Goal: Task Accomplishment & Management: Use online tool/utility

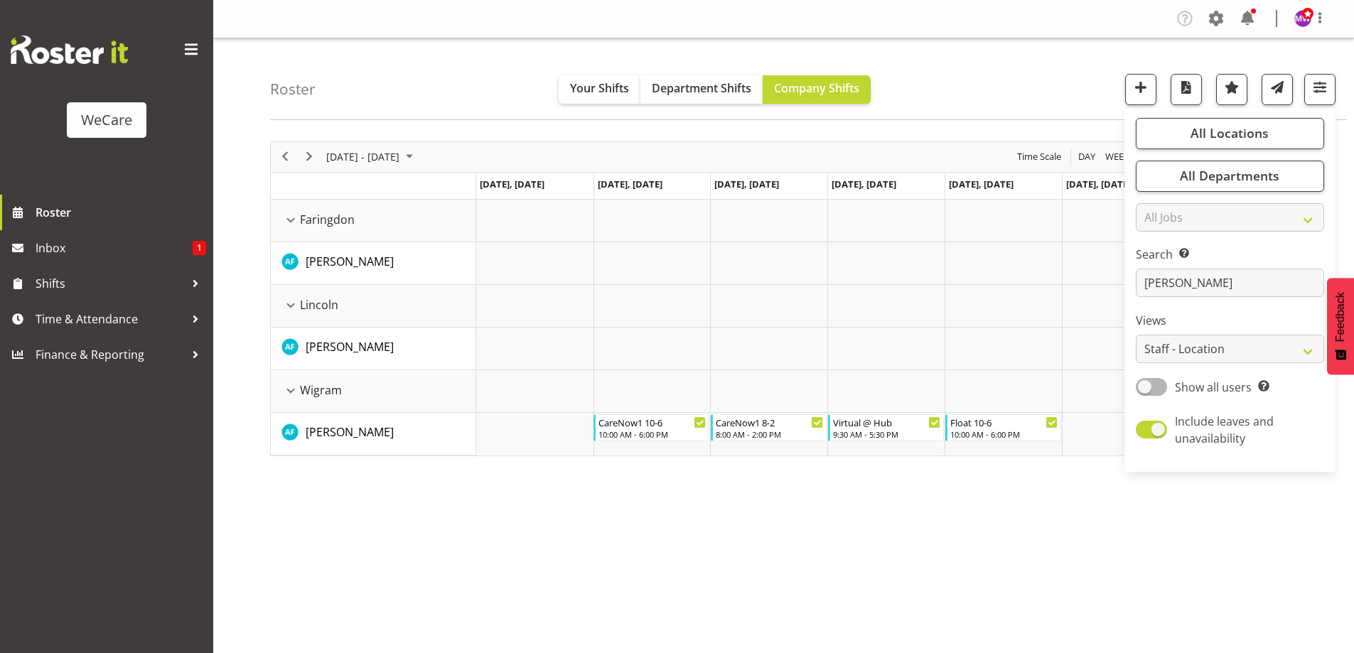
select select "location"
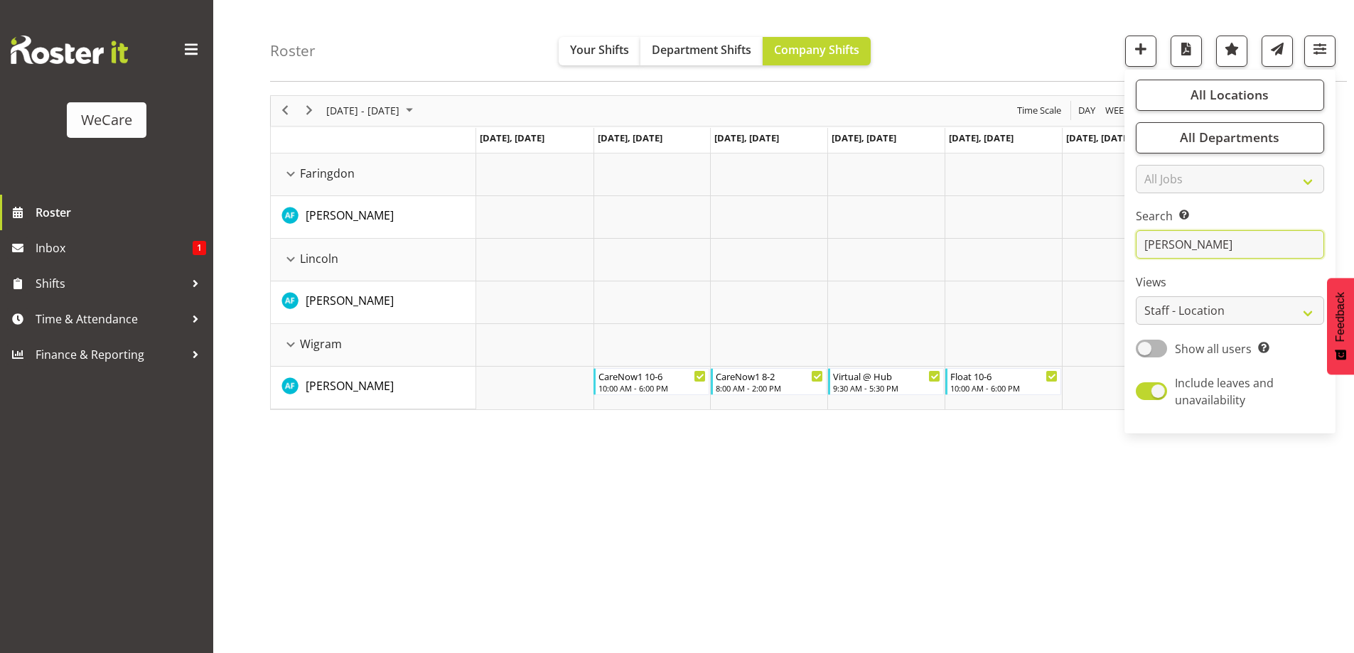
click at [1222, 246] on input "[PERSON_NAME]" at bounding box center [1229, 245] width 188 height 28
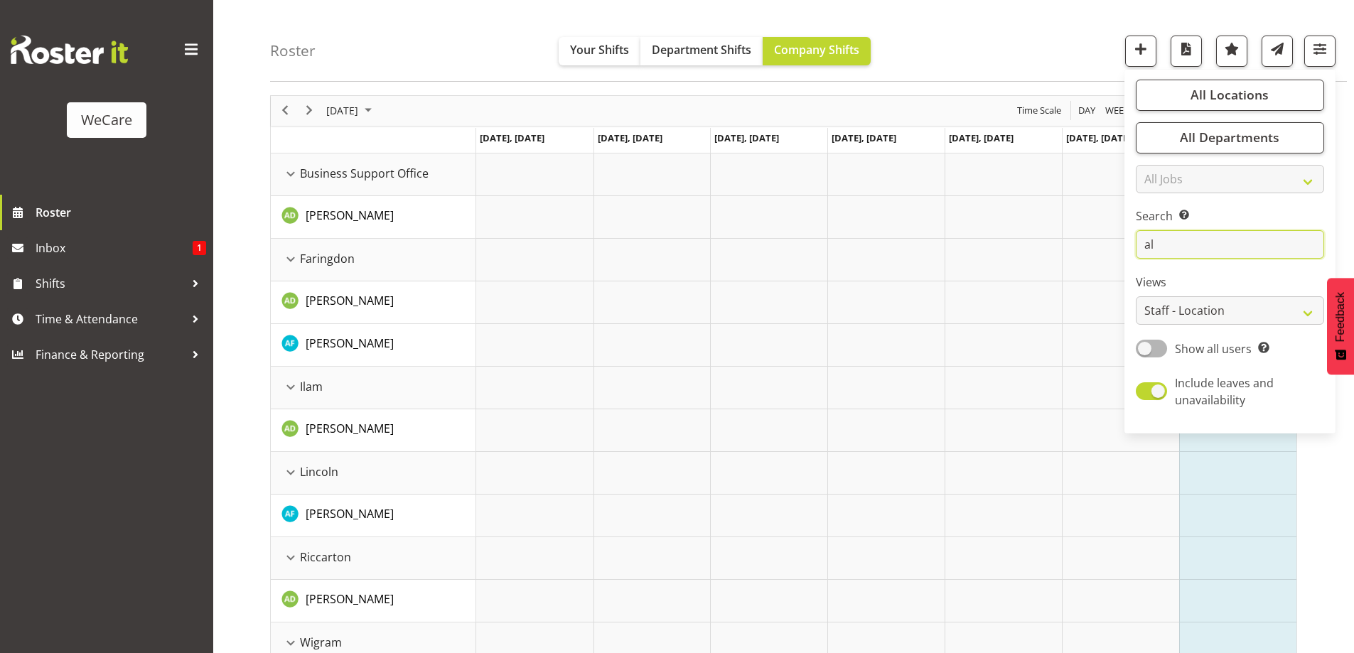
type input "a"
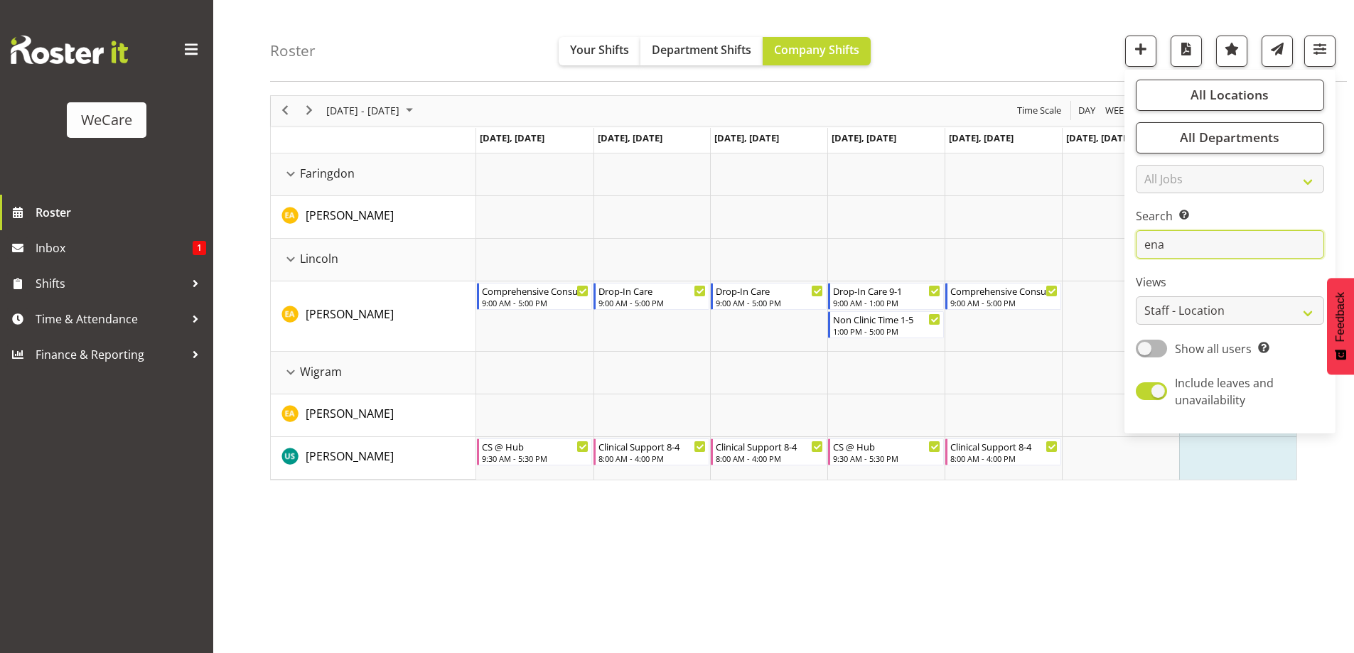
type input "ena"
click at [415, 44] on div "Roster Your Shifts Department Shifts Company Shifts All Locations Clear Busines…" at bounding box center [808, 41] width 1076 height 82
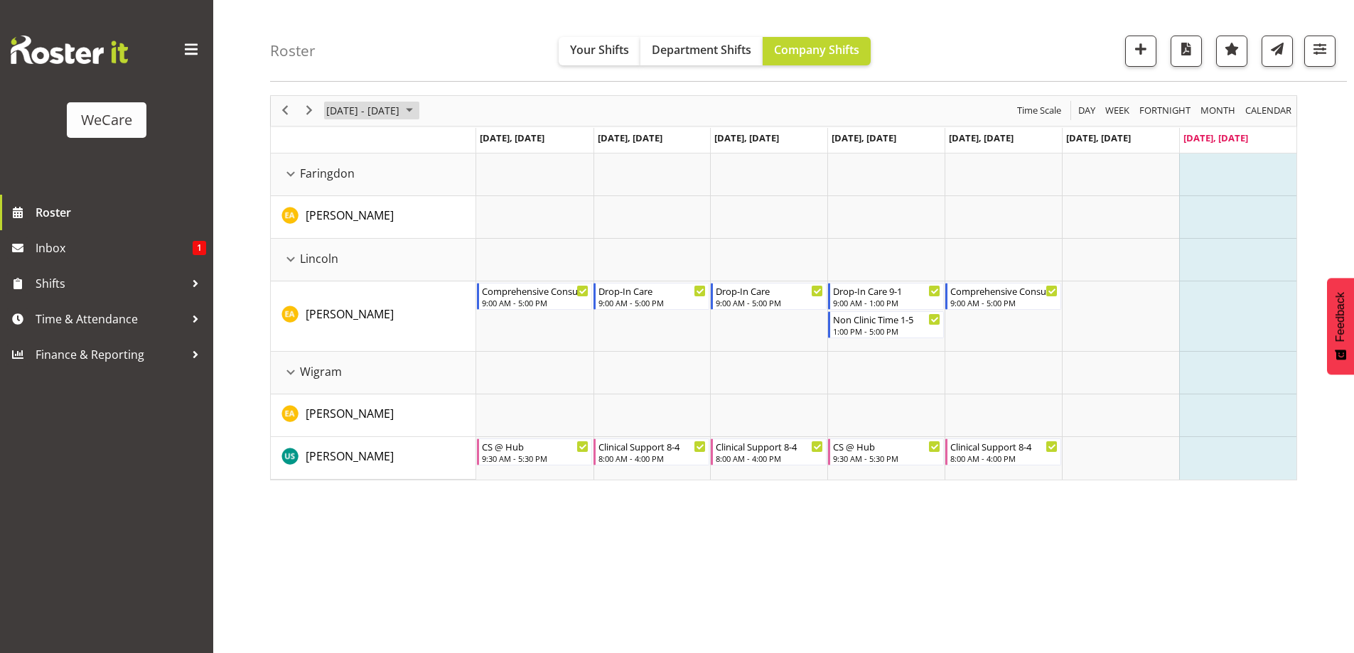
click at [401, 103] on span "[DATE] - [DATE]" at bounding box center [363, 111] width 76 height 18
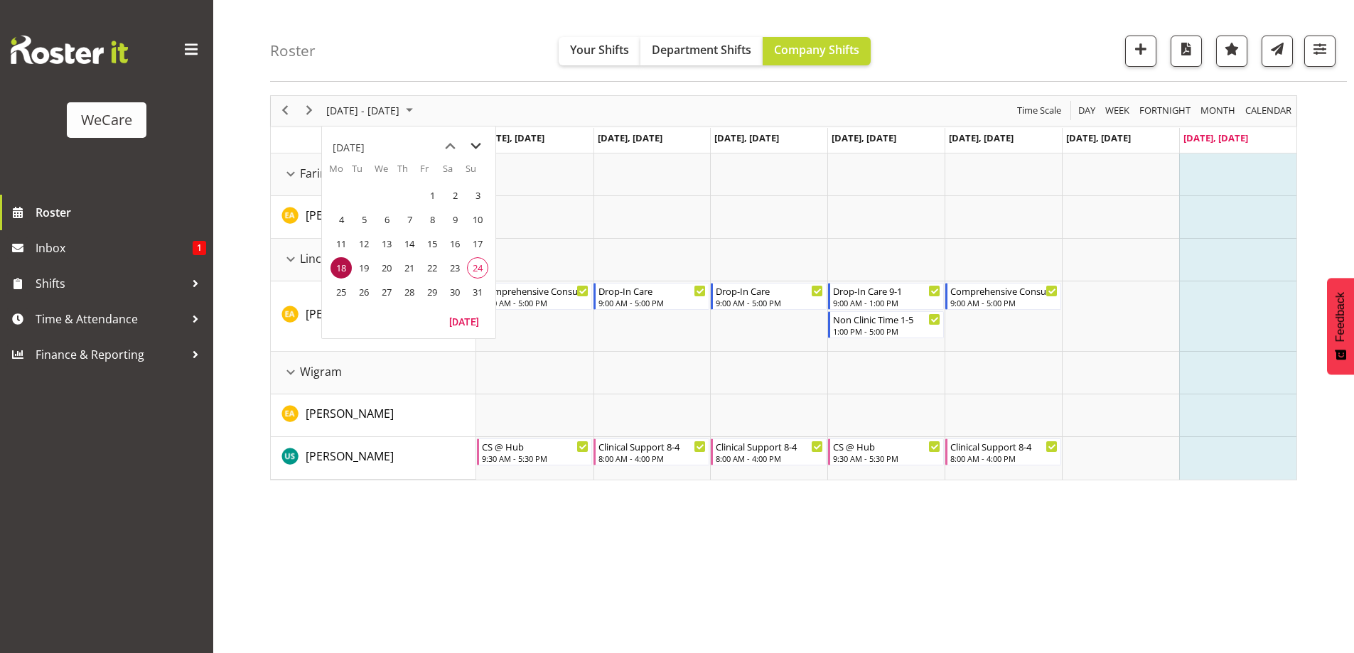
click at [480, 144] on span "next month" at bounding box center [475, 147] width 25 height 26
click at [349, 247] on span "13" at bounding box center [340, 243] width 21 height 21
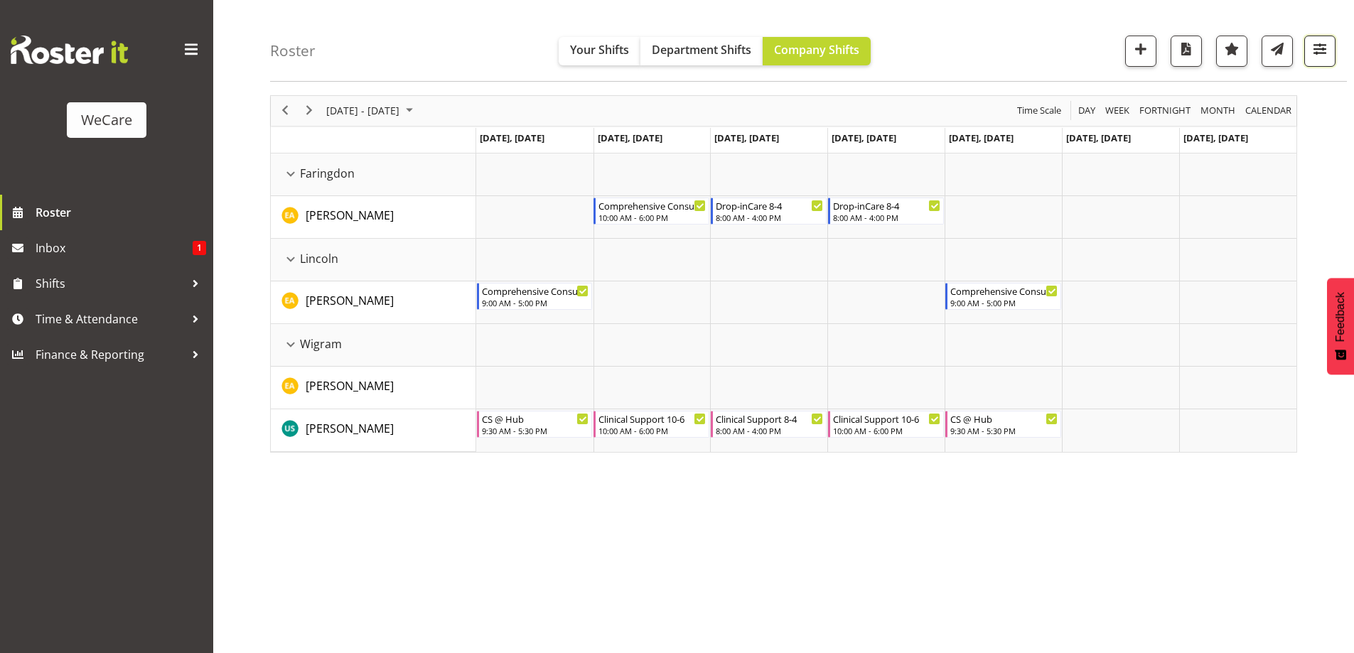
click at [1310, 53] on span "button" at bounding box center [1319, 49] width 18 height 18
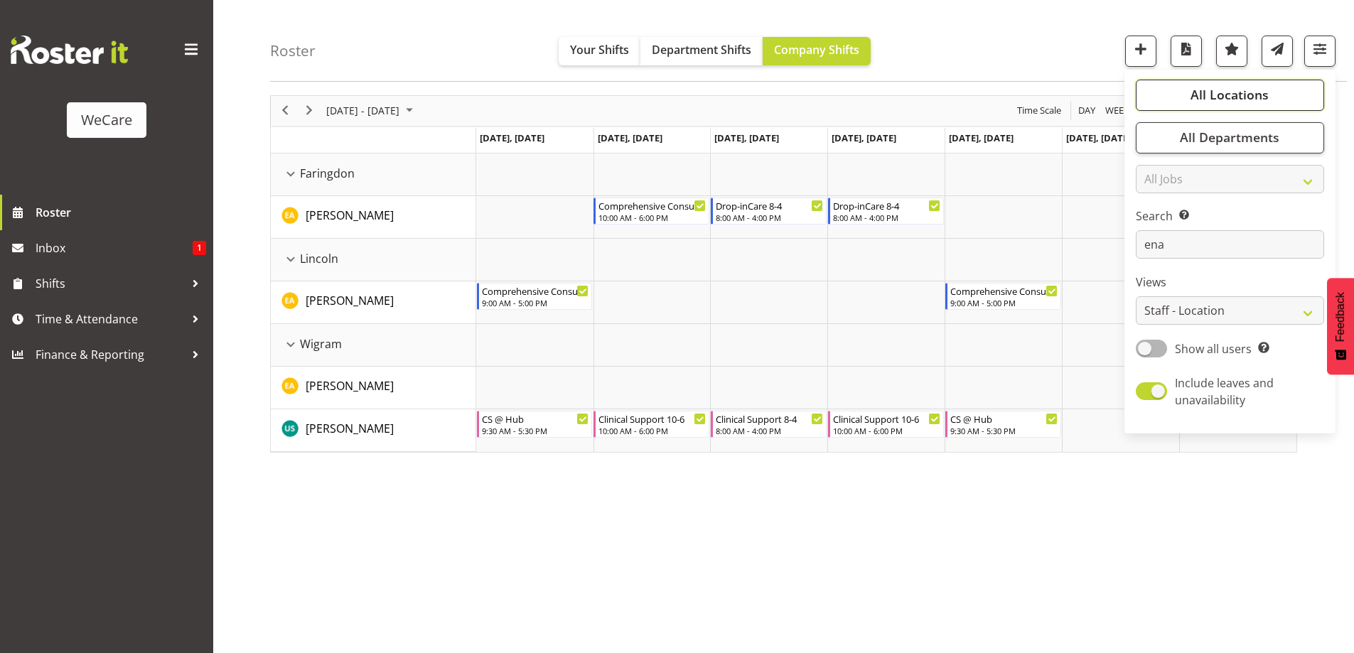
click at [1248, 107] on button "All Locations" at bounding box center [1229, 95] width 188 height 31
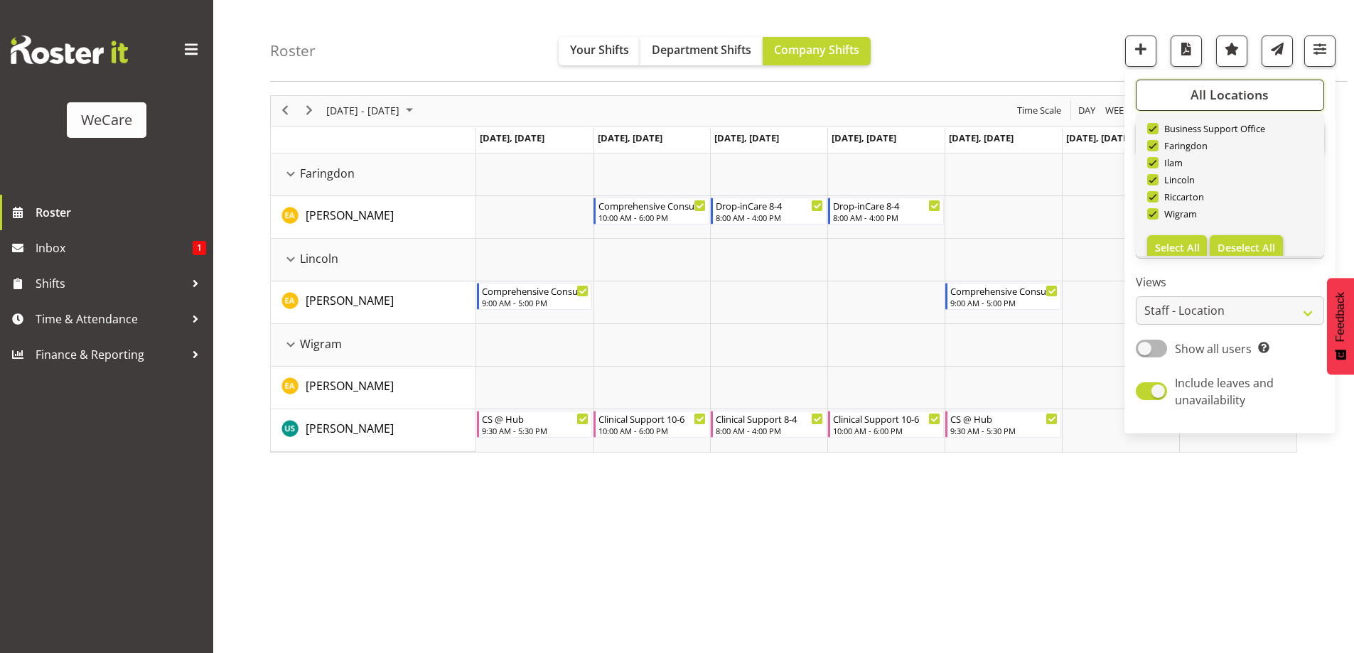
scroll to position [51, 0]
click at [1243, 238] on span "Deselect All" at bounding box center [1246, 233] width 58 height 14
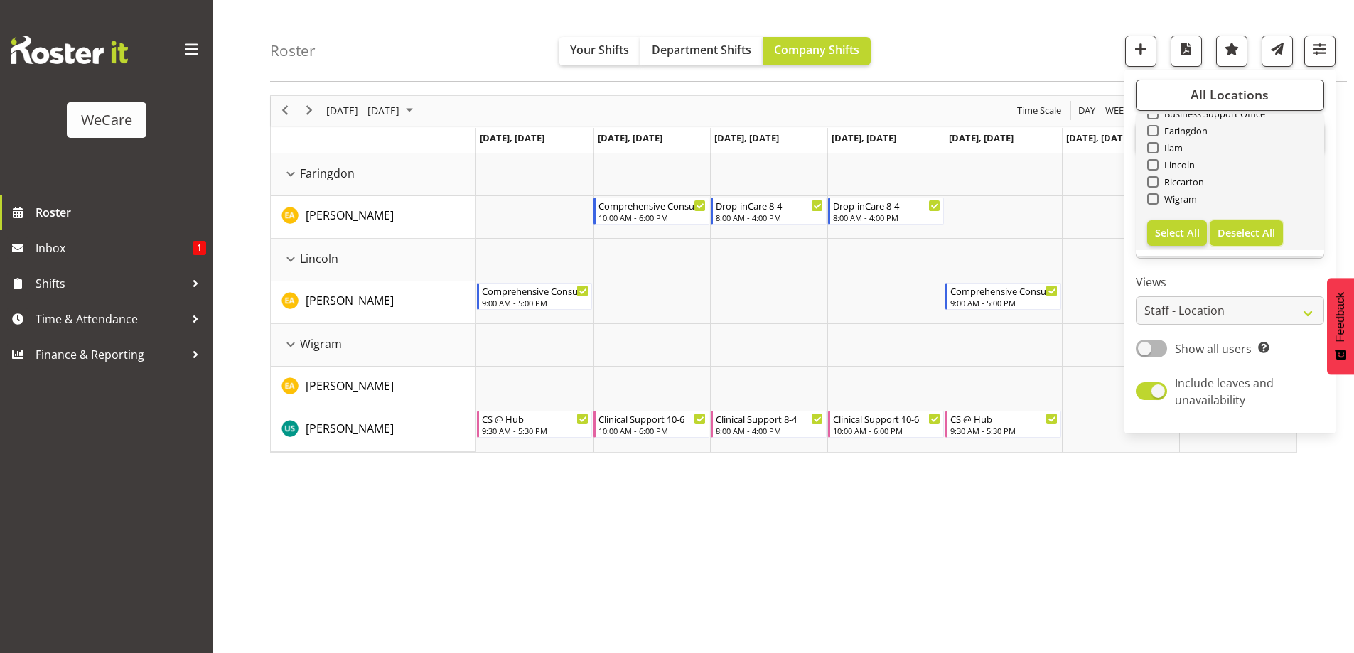
checkbox input "false"
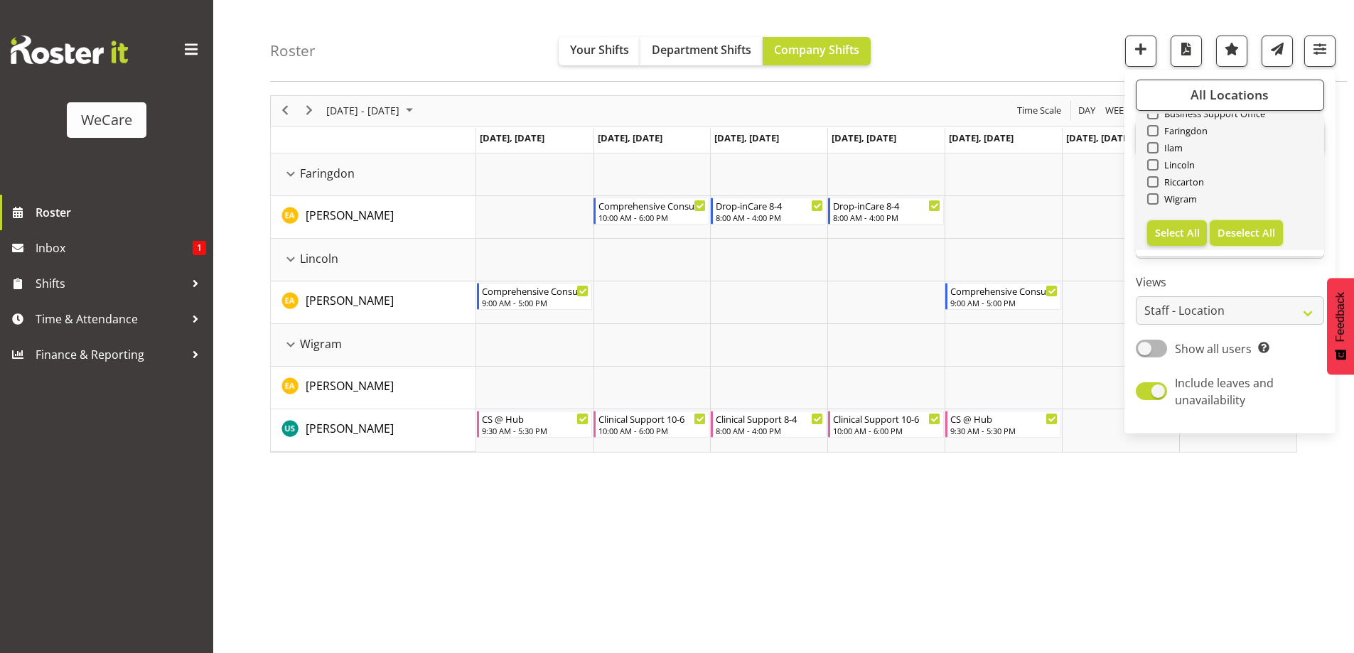
checkbox input "false"
click at [1147, 132] on link "Clear Business Support Office [GEOGRAPHIC_DATA] Ilam [GEOGRAPHIC_DATA] [GEOGRAP…" at bounding box center [1229, 159] width 188 height 182
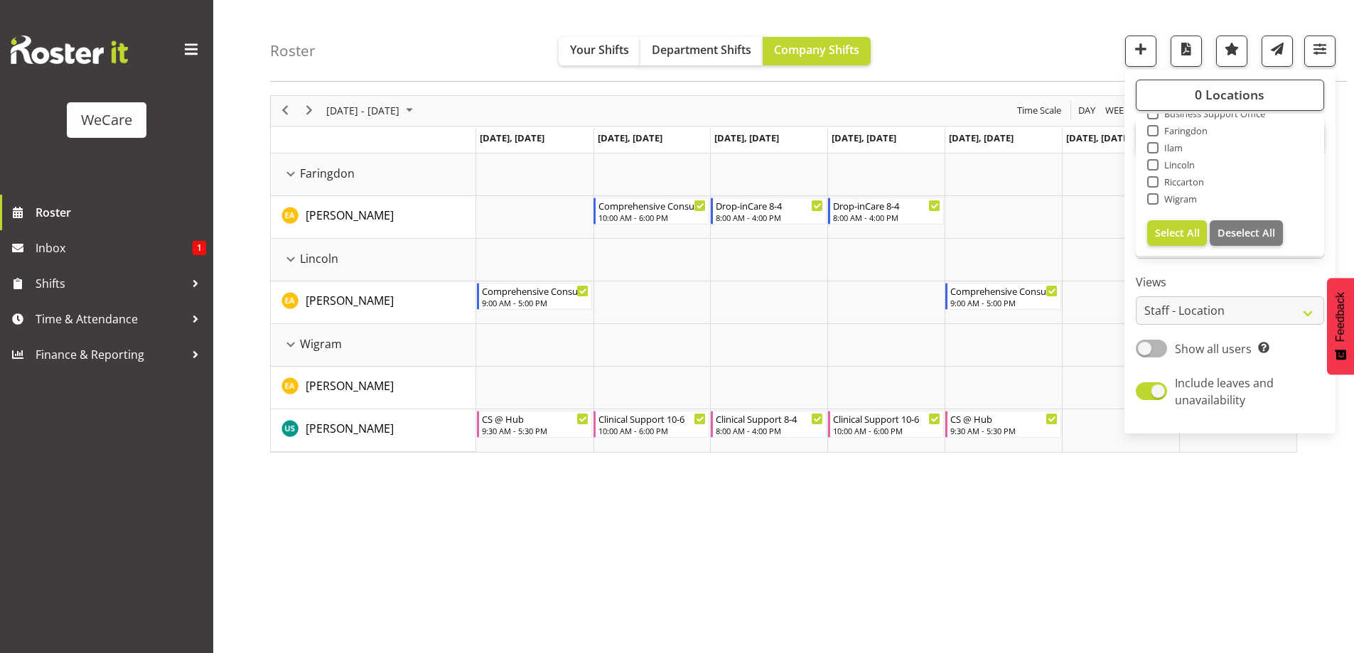
drag, startPoint x: 1160, startPoint y: 132, endPoint x: 1153, endPoint y: 131, distance: 7.1
click at [1160, 131] on span "Faringdon" at bounding box center [1183, 130] width 50 height 11
click at [1156, 131] on input "Faringdon" at bounding box center [1151, 130] width 9 height 9
checkbox input "true"
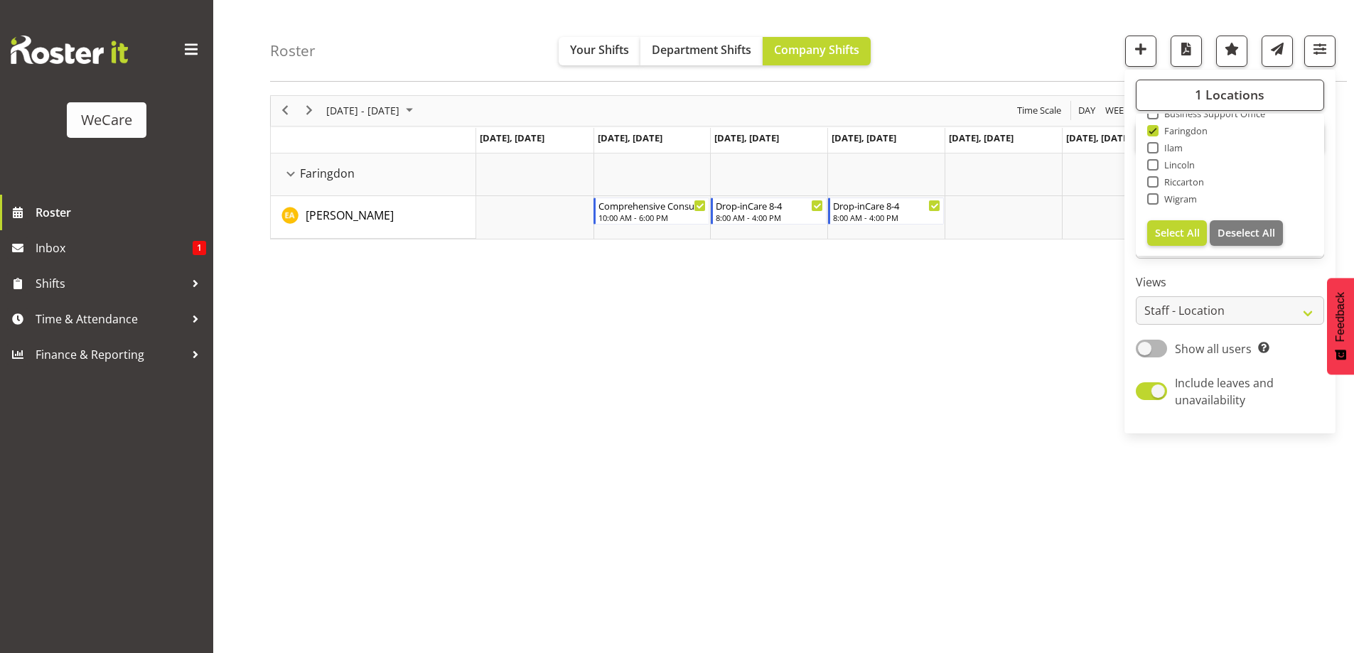
click at [1062, 45] on div "Roster Your Shifts Department Shifts Company Shifts 1 Locations Clear Business …" at bounding box center [808, 41] width 1076 height 82
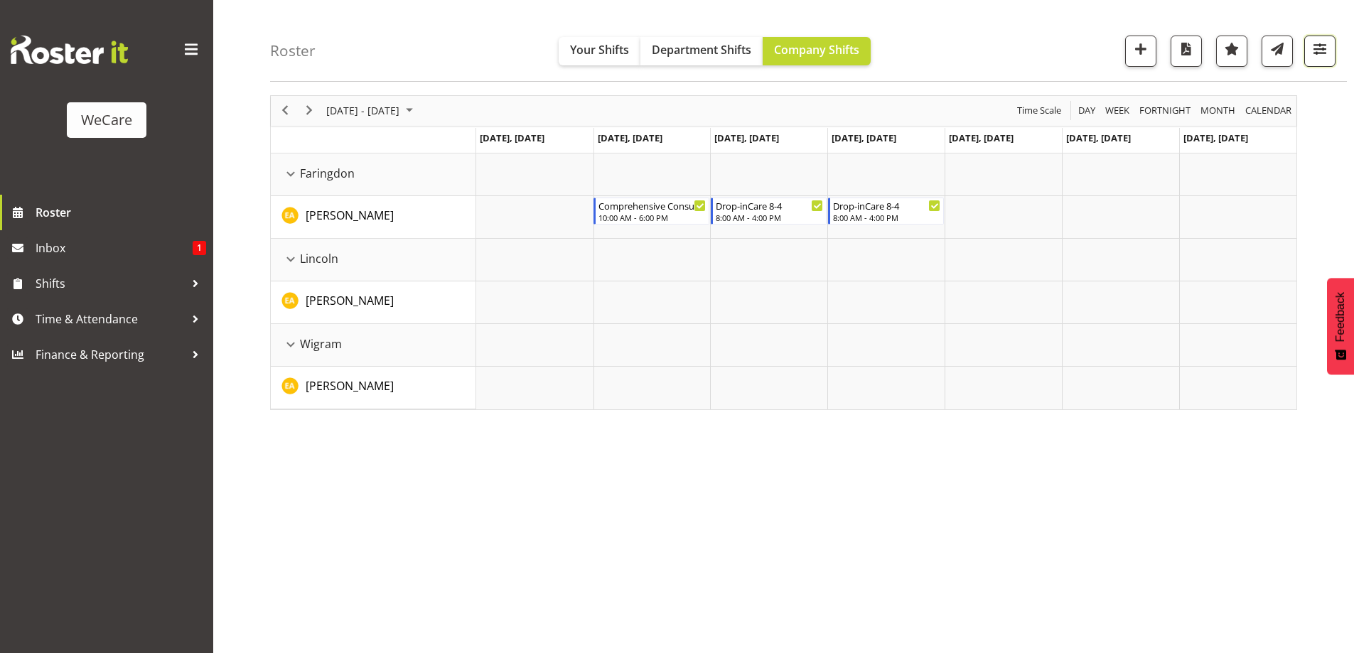
click at [1328, 48] on span "button" at bounding box center [1319, 49] width 18 height 18
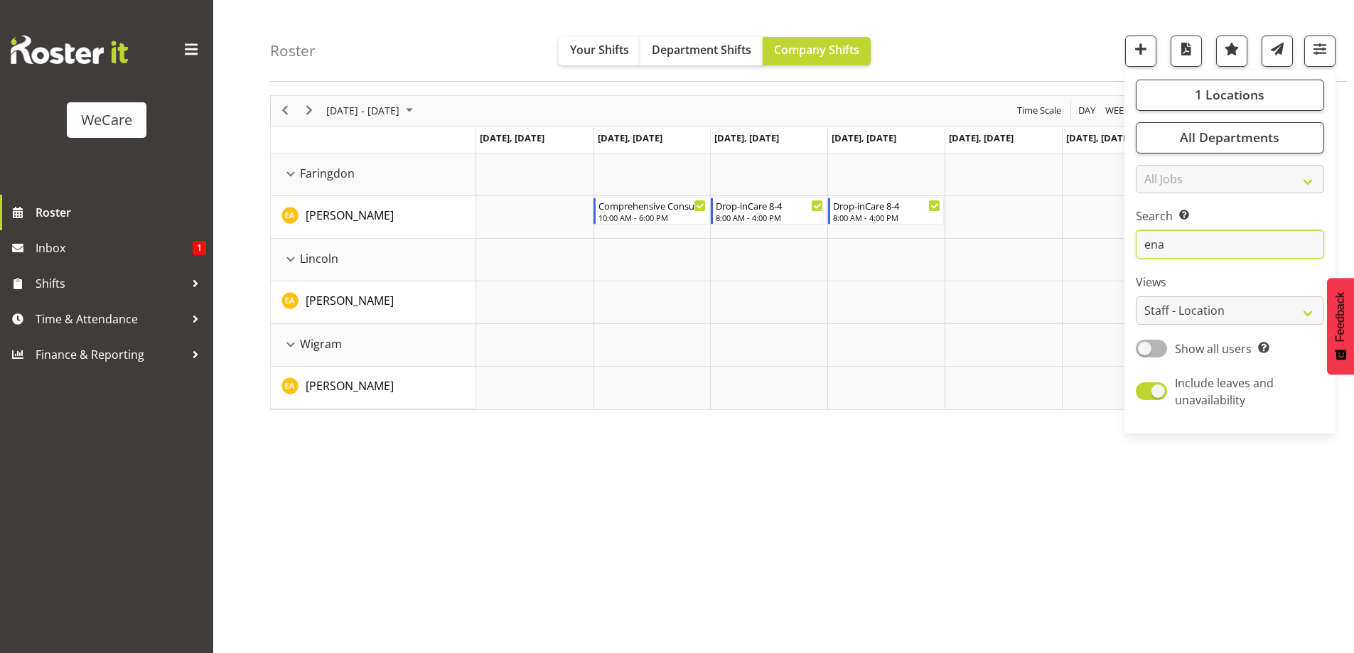
click at [1204, 254] on input "ena" at bounding box center [1229, 245] width 188 height 28
type input "e"
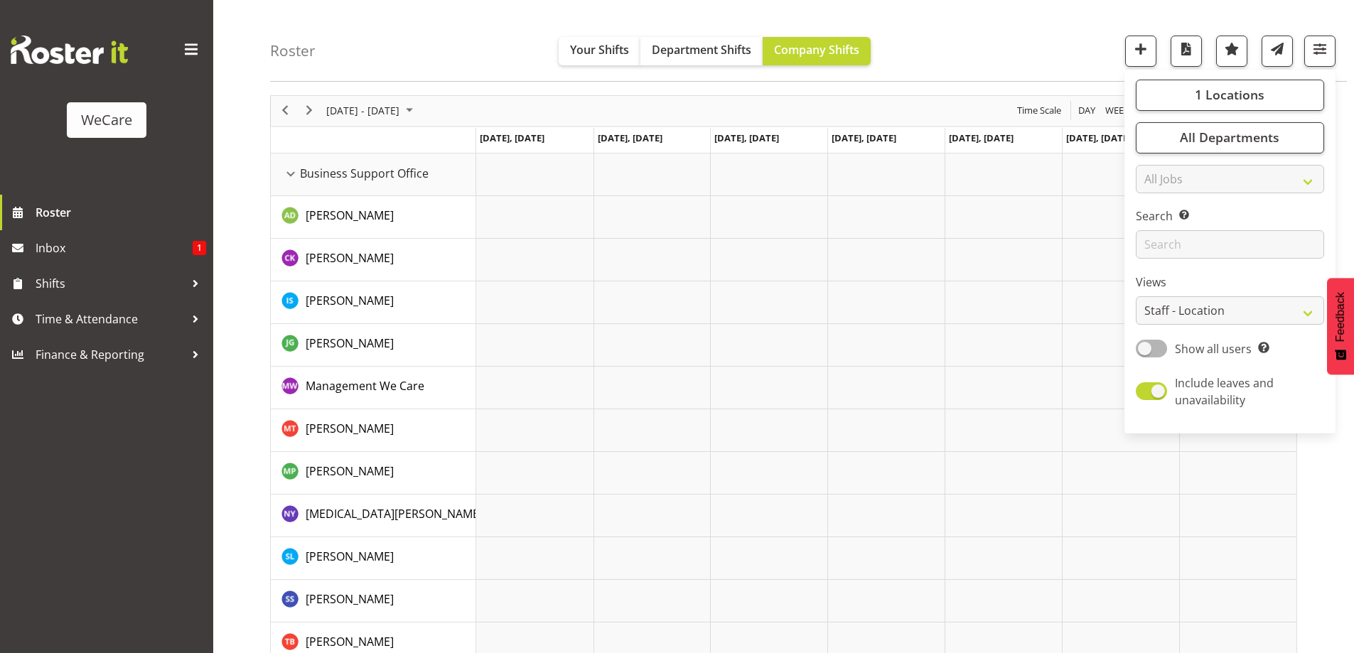
click at [937, 59] on div "Roster Your Shifts Department Shifts Company Shifts 1 Locations Clear Business …" at bounding box center [808, 41] width 1076 height 82
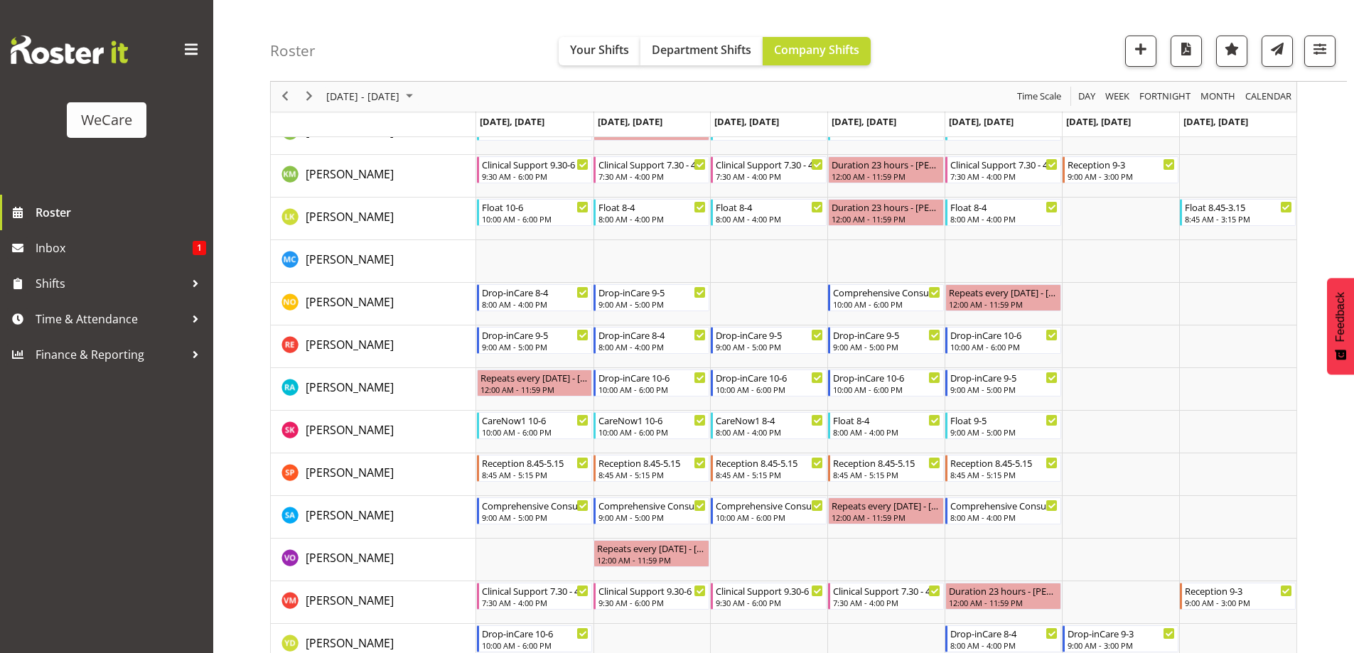
scroll to position [970, 0]
